Goal: Task Accomplishment & Management: Complete application form

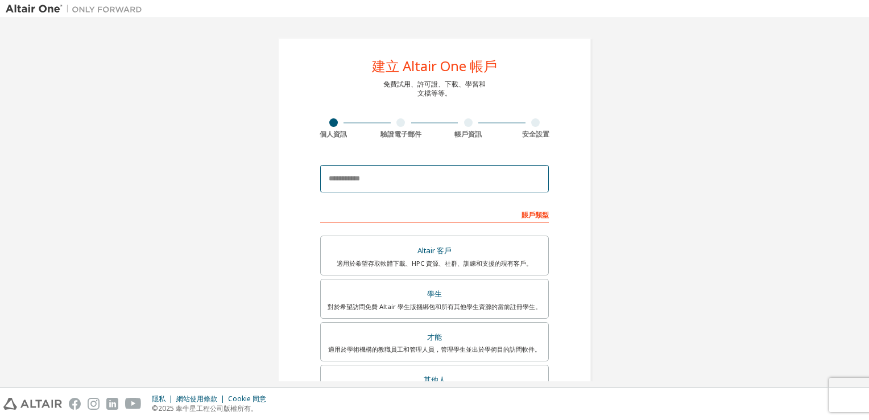
click at [433, 183] on input "email" at bounding box center [434, 178] width 229 height 27
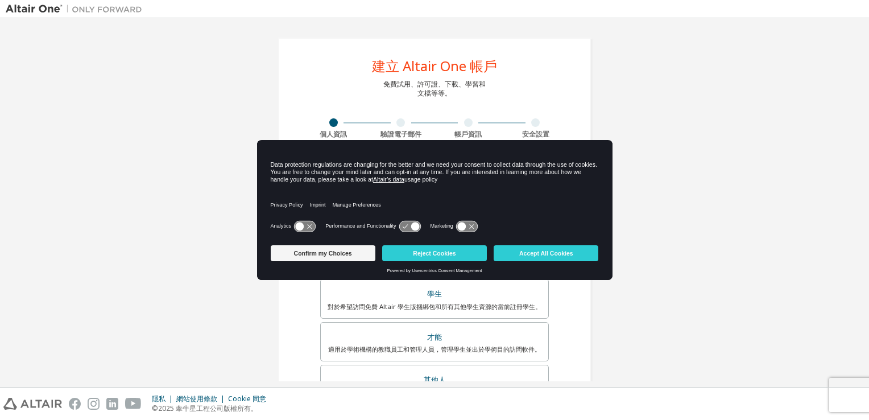
click at [531, 262] on div "Confirm my Choices Reject Cookies Accept All Cookies" at bounding box center [435, 254] width 328 height 27
click at [531, 254] on button "Accept All Cookies" at bounding box center [546, 253] width 105 height 16
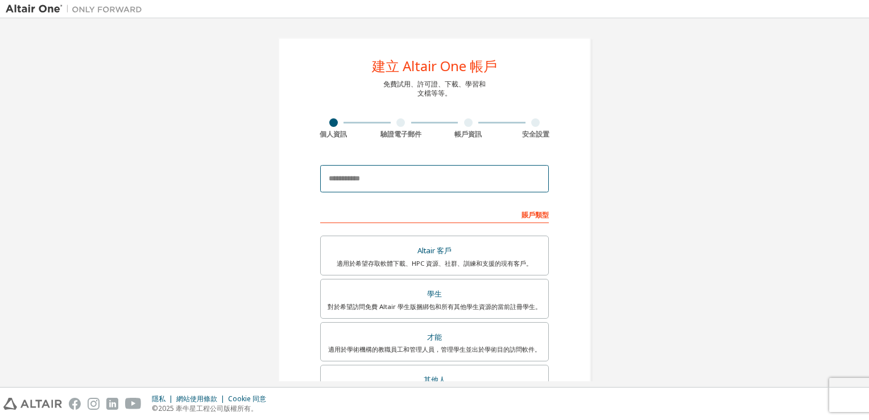
click at [469, 185] on input "email" at bounding box center [434, 178] width 229 height 27
type input "**********"
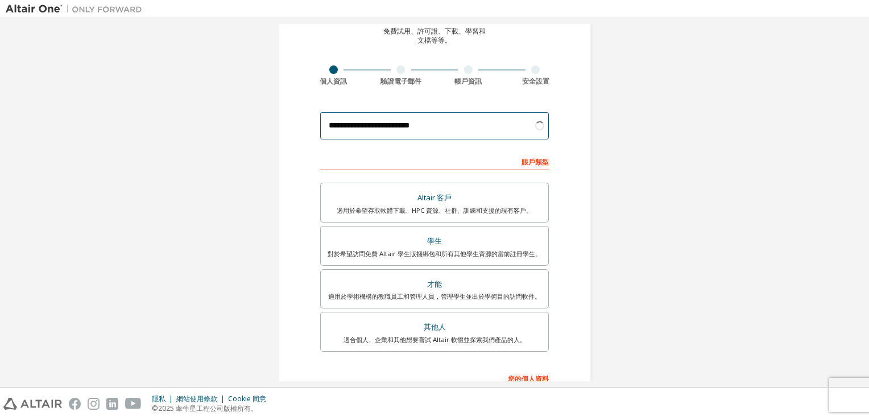
scroll to position [57, 0]
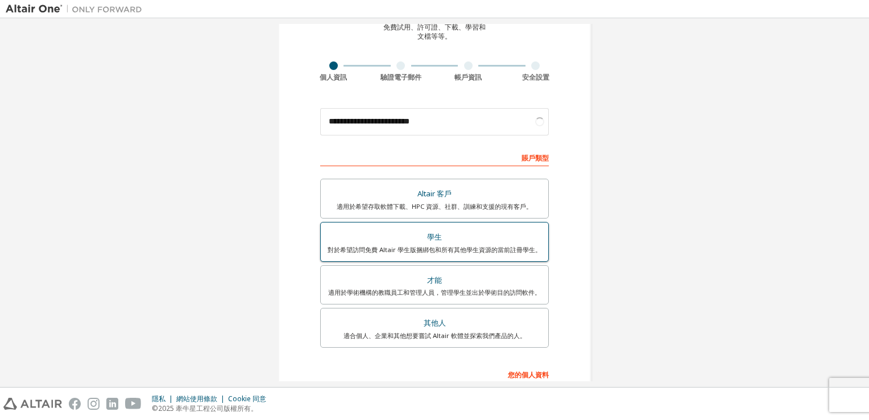
click at [488, 247] on div "對於希望訪問免費 Altair 學生版捆綁包和所有其他學生資源的當前註冊學生。" at bounding box center [435, 249] width 214 height 9
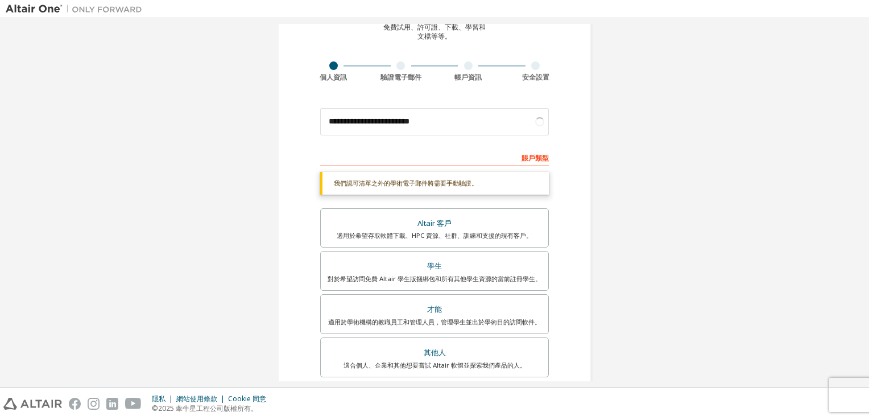
click at [441, 183] on div "我們認可清單之外的學術電子郵件將需要手動驗證。" at bounding box center [434, 183] width 229 height 23
click at [447, 159] on div "賬戶類型" at bounding box center [434, 157] width 229 height 18
click at [478, 274] on div "對於希望訪問免費 Altair 學生版捆綁包和所有其他學生資源的當前註冊學生。" at bounding box center [435, 278] width 214 height 9
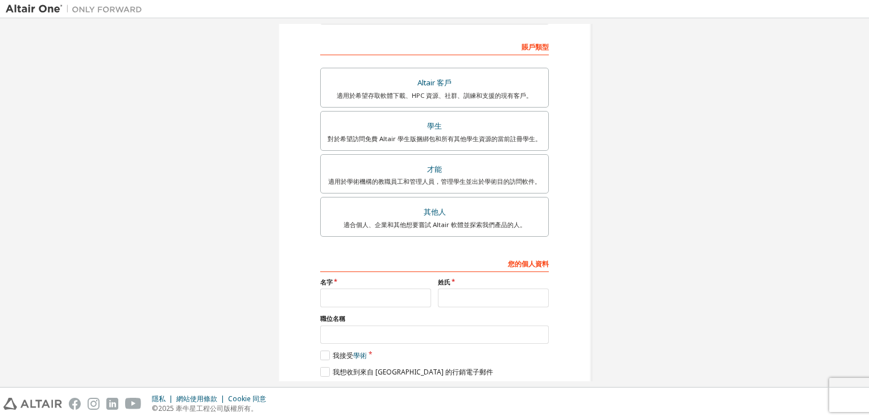
scroll to position [171, 0]
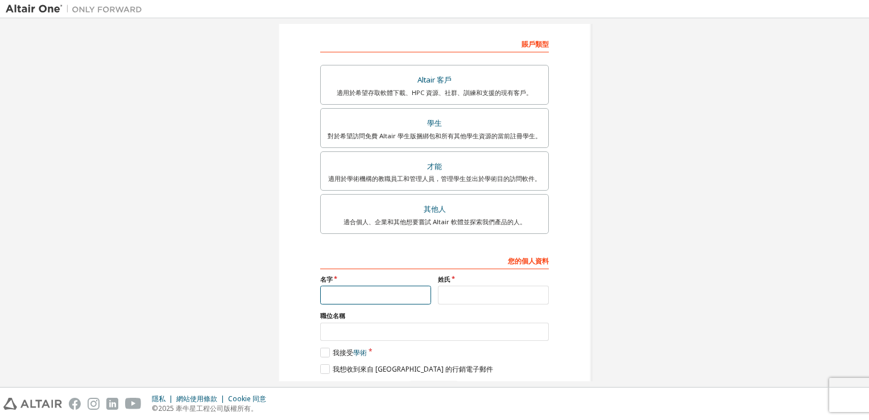
click at [408, 285] on input "text" at bounding box center [375, 294] width 111 height 19
type input "**"
type input "*"
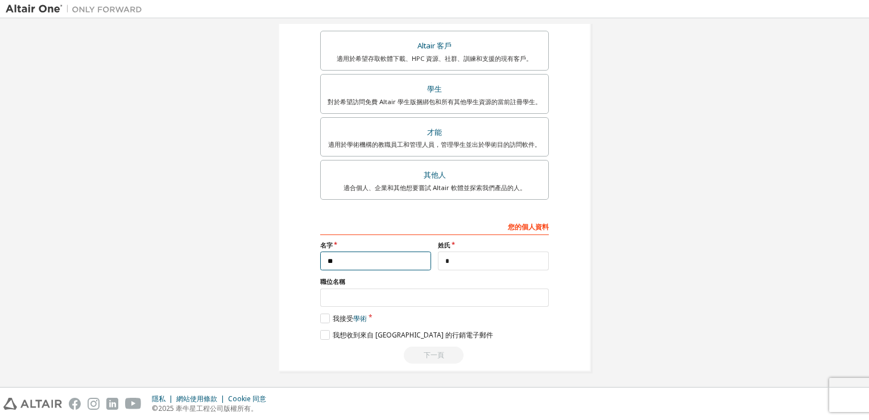
scroll to position [206, 0]
click at [320, 313] on label "我接受 學術" at bounding box center [343, 317] width 47 height 10
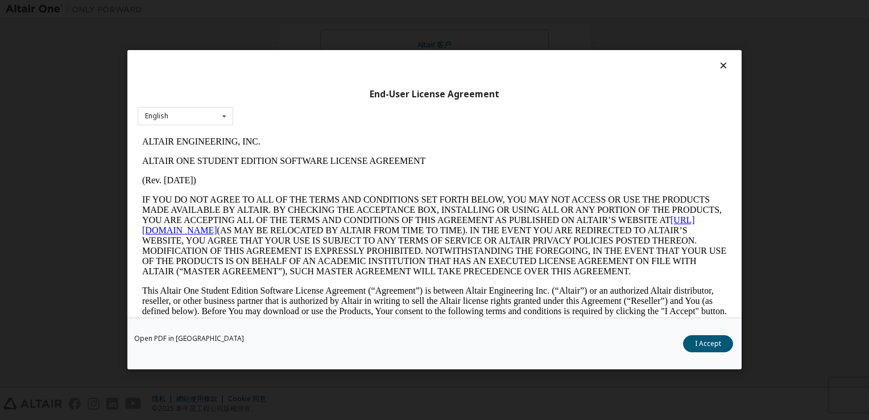
scroll to position [0, 0]
drag, startPoint x: 212, startPoint y: 119, endPoint x: 221, endPoint y: 127, distance: 11.7
click at [214, 119] on div "英語 English" at bounding box center [186, 116] width 96 height 19
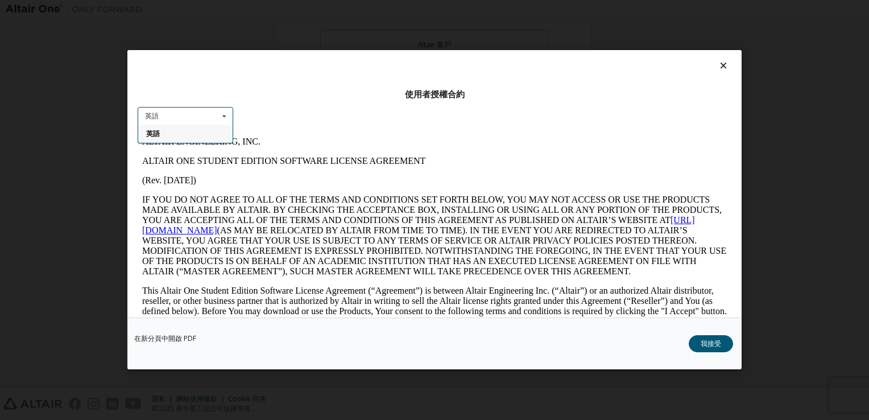
drag, startPoint x: 198, startPoint y: 138, endPoint x: 223, endPoint y: 121, distance: 30.3
click at [200, 135] on div "英語" at bounding box center [185, 134] width 94 height 18
click at [262, 132] on div "使用者授權合約 英語 英語" at bounding box center [434, 183] width 614 height 267
click at [695, 349] on button "我接受" at bounding box center [711, 343] width 44 height 17
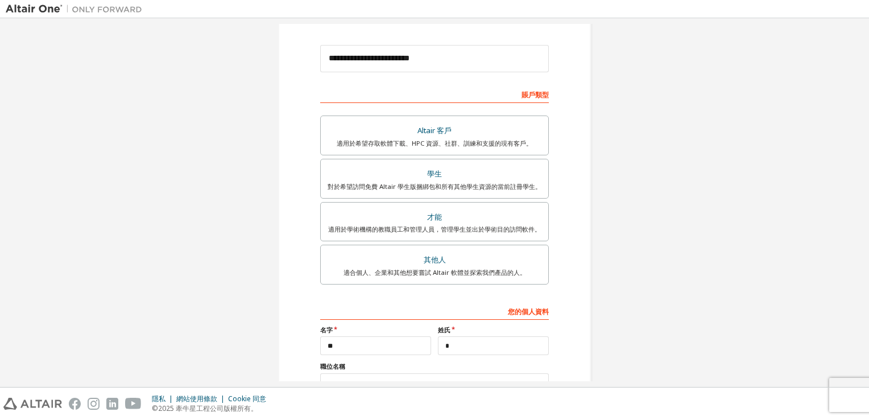
scroll to position [206, 0]
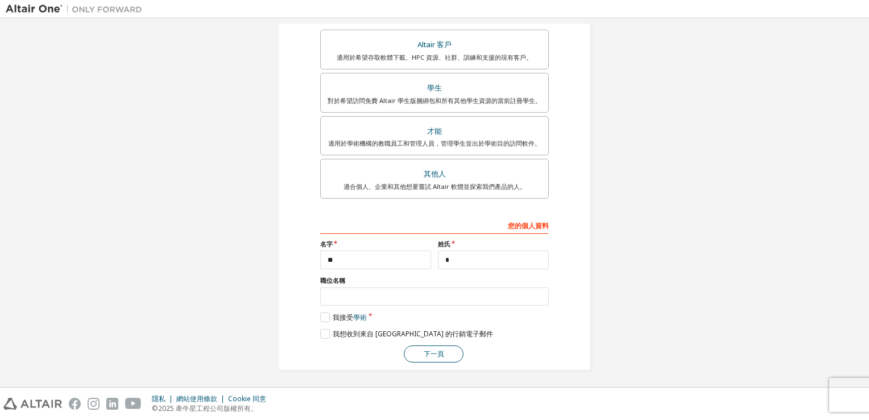
click at [438, 347] on button "下一頁" at bounding box center [434, 353] width 60 height 17
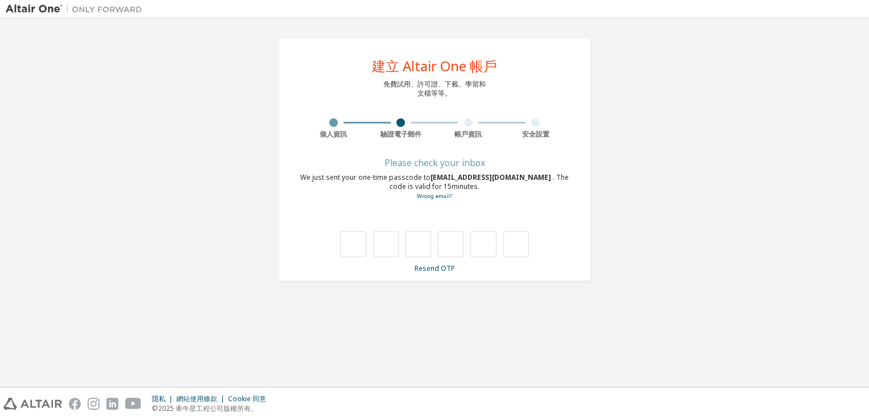
scroll to position [0, 0]
click at [430, 197] on link "電子郵件錯誤？" at bounding box center [434, 195] width 40 height 7
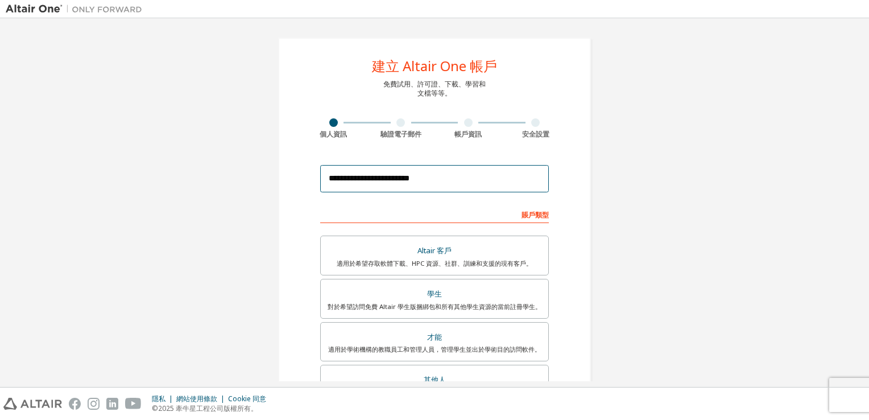
click at [432, 181] on input "**********" at bounding box center [434, 178] width 229 height 27
click at [457, 185] on input "**********" at bounding box center [434, 178] width 229 height 27
drag, startPoint x: 321, startPoint y: 160, endPoint x: 209, endPoint y: 161, distance: 112.6
click at [209, 161] on div "**********" at bounding box center [434, 307] width 857 height 566
drag, startPoint x: 332, startPoint y: 175, endPoint x: 338, endPoint y: 179, distance: 7.1
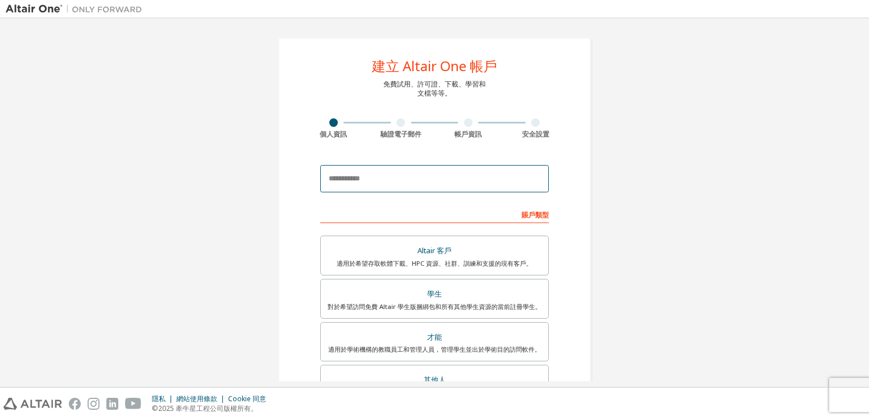
click at [334, 176] on input "email" at bounding box center [434, 178] width 229 height 27
click at [397, 188] on input "email" at bounding box center [434, 178] width 229 height 27
type input "*"
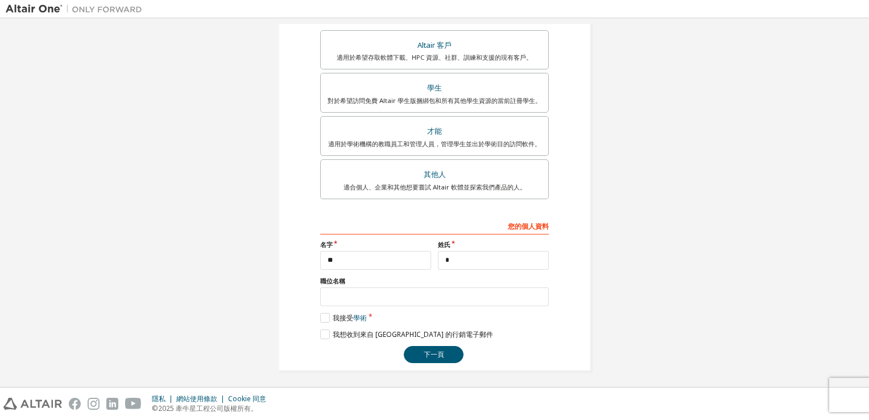
scroll to position [235, 0]
type input "**********"
click at [436, 353] on button "下一頁" at bounding box center [434, 353] width 60 height 17
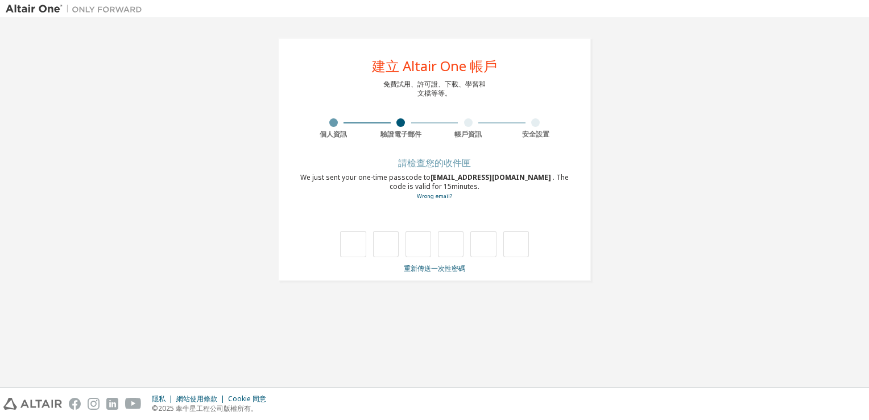
scroll to position [0, 0]
type input "*"
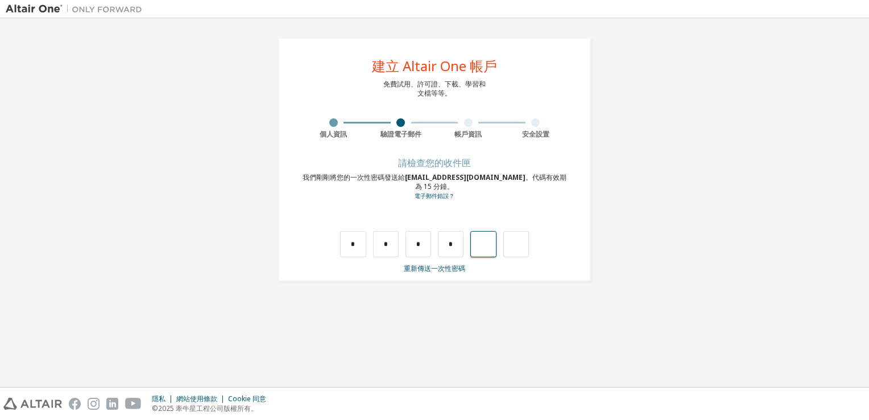
type input "*"
click at [518, 243] on input "text" at bounding box center [516, 244] width 26 height 26
click at [362, 241] on input "text" at bounding box center [353, 244] width 26 height 26
type input "*"
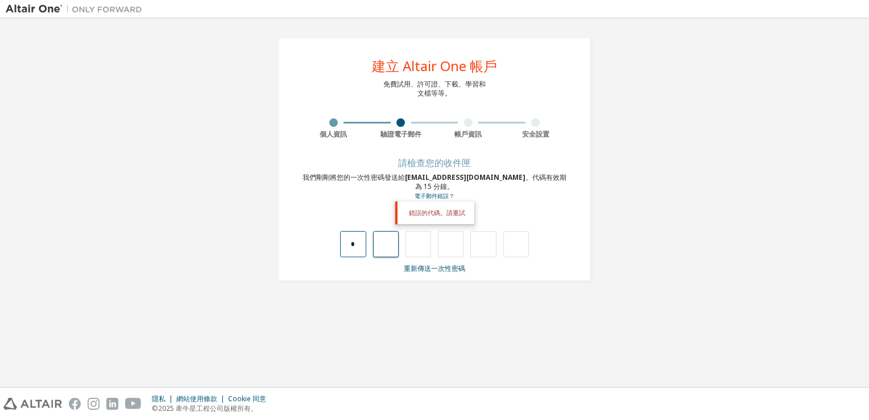
type input "*"
click at [383, 244] on input "*" at bounding box center [386, 244] width 26 height 26
click at [389, 251] on input "*" at bounding box center [386, 244] width 26 height 26
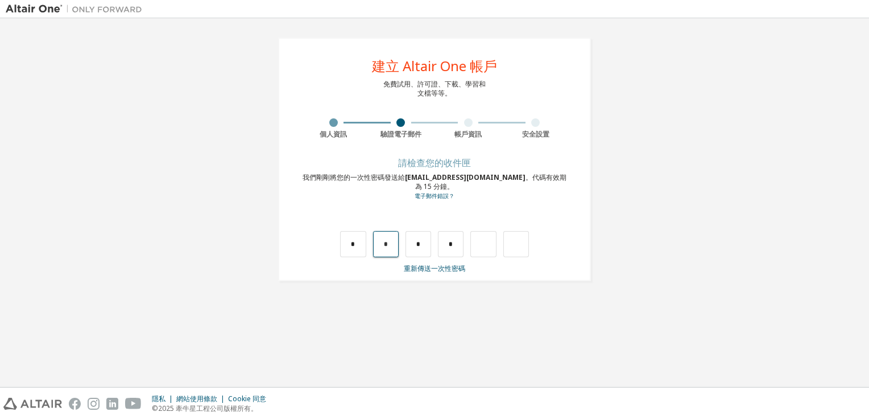
drag, startPoint x: 389, startPoint y: 250, endPoint x: 378, endPoint y: 250, distance: 10.8
click at [378, 250] on input "*" at bounding box center [386, 244] width 26 height 26
type input "*"
drag, startPoint x: 451, startPoint y: 243, endPoint x: 445, endPoint y: 243, distance: 6.3
click at [445, 243] on input "*" at bounding box center [451, 244] width 26 height 26
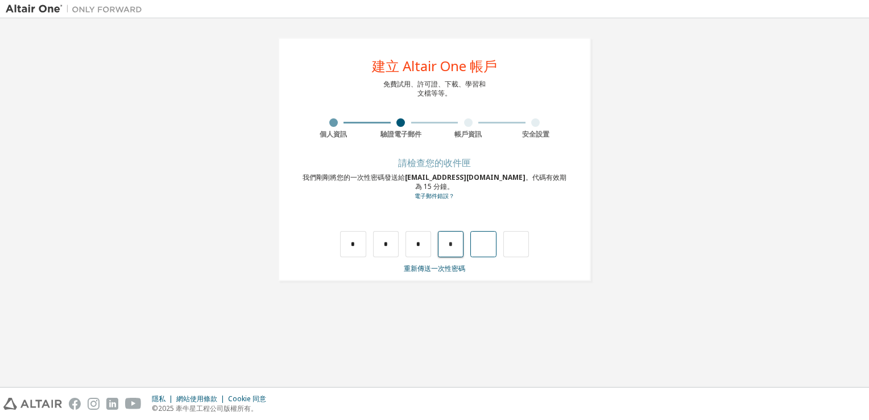
type input "*"
drag, startPoint x: 491, startPoint y: 244, endPoint x: 466, endPoint y: 244, distance: 25.0
click at [466, 244] on div "* * * * *" at bounding box center [434, 244] width 189 height 26
type input "*"
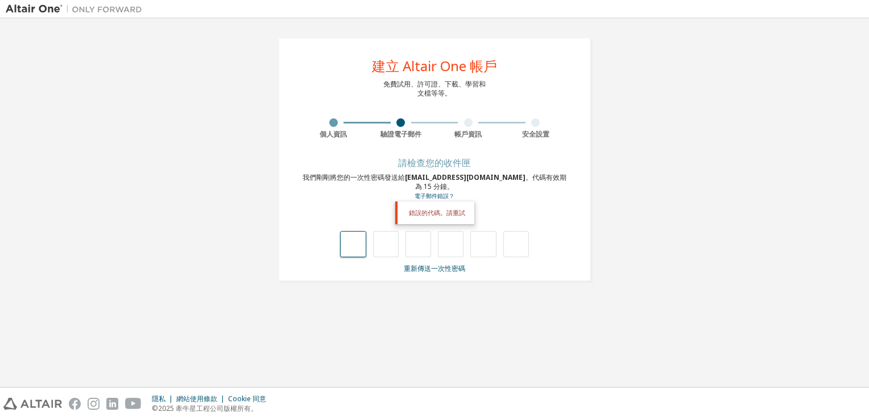
click at [358, 246] on input "text" at bounding box center [353, 244] width 26 height 26
type input "*"
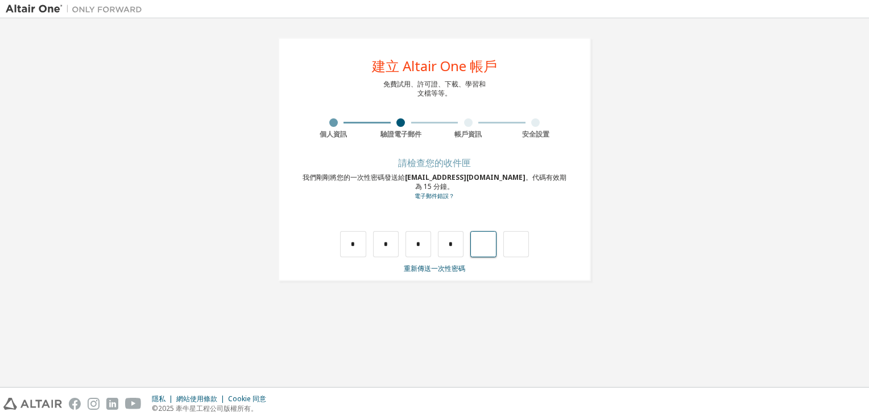
type input "*"
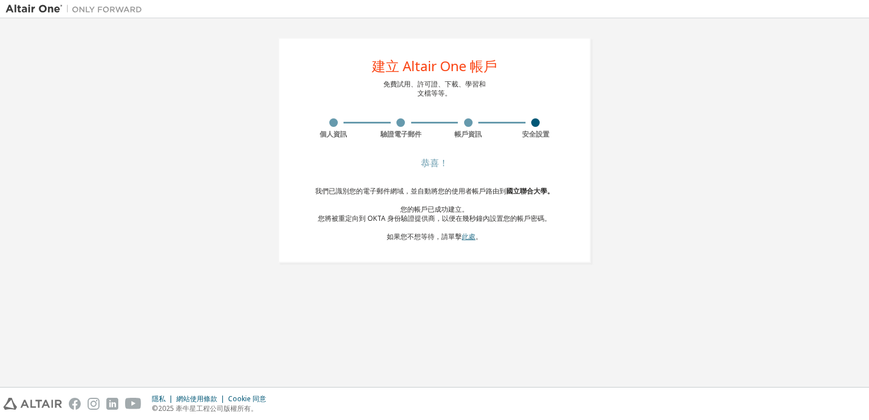
click at [471, 239] on link "此處" at bounding box center [469, 236] width 14 height 10
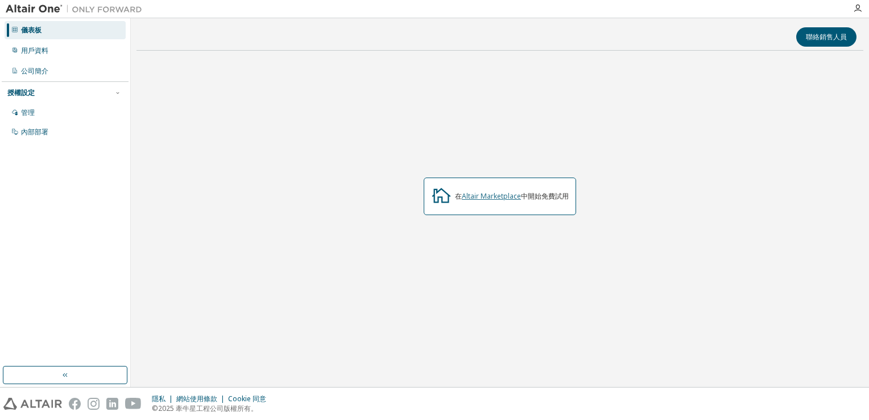
click at [492, 199] on link "Altair Marketplace" at bounding box center [491, 196] width 59 height 10
